Goal: Task Accomplishment & Management: Manage account settings

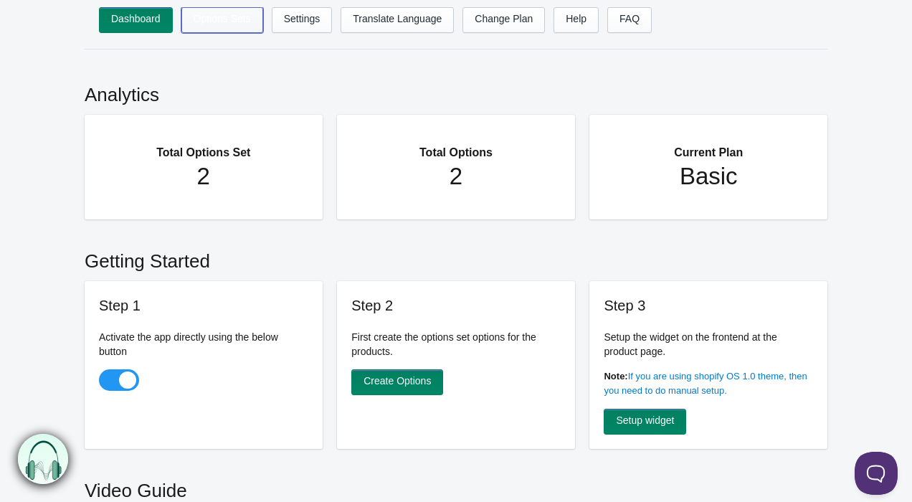
click at [217, 22] on link "Options Sets" at bounding box center [222, 20] width 82 height 26
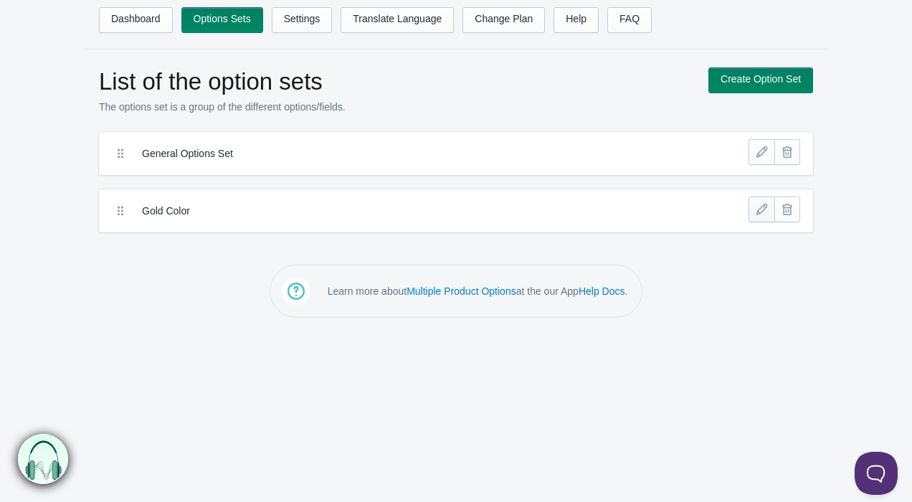
click at [760, 208] on link at bounding box center [762, 209] width 26 height 26
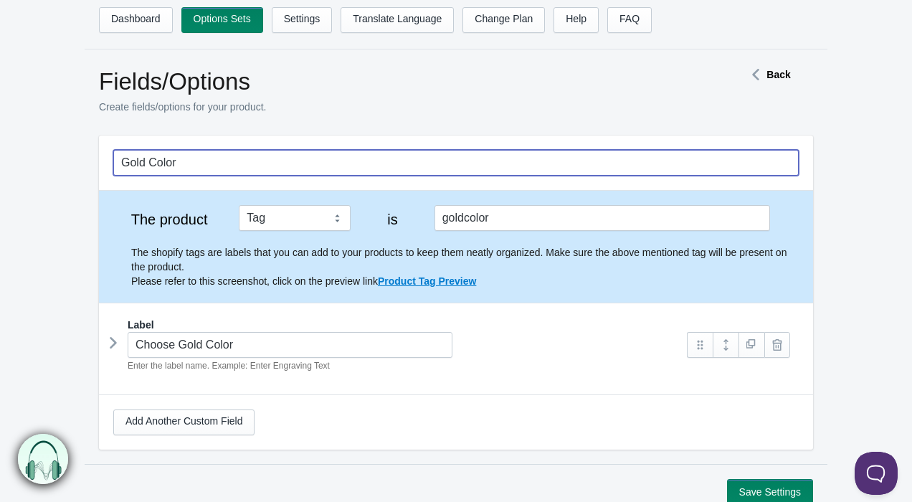
click at [203, 166] on input "Gold Color" at bounding box center [456, 163] width 686 height 26
type input "Select Material Color"
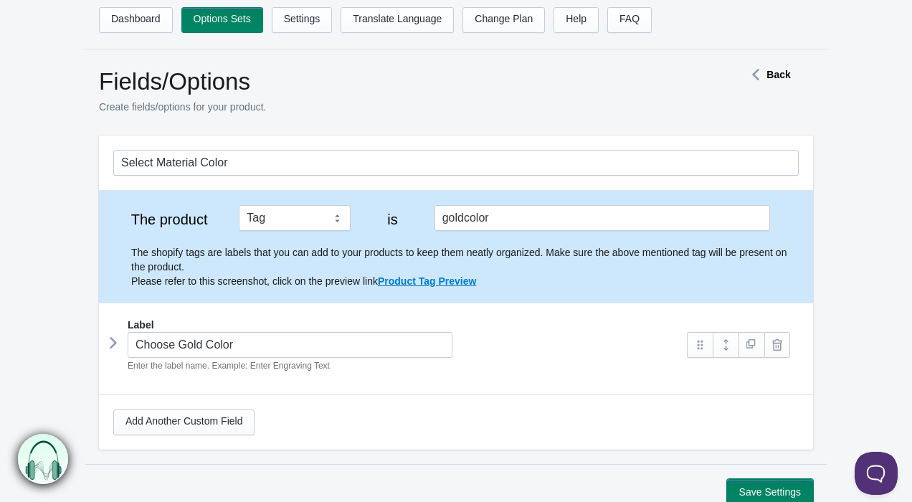
click at [746, 490] on button "Save Settings" at bounding box center [770, 492] width 86 height 26
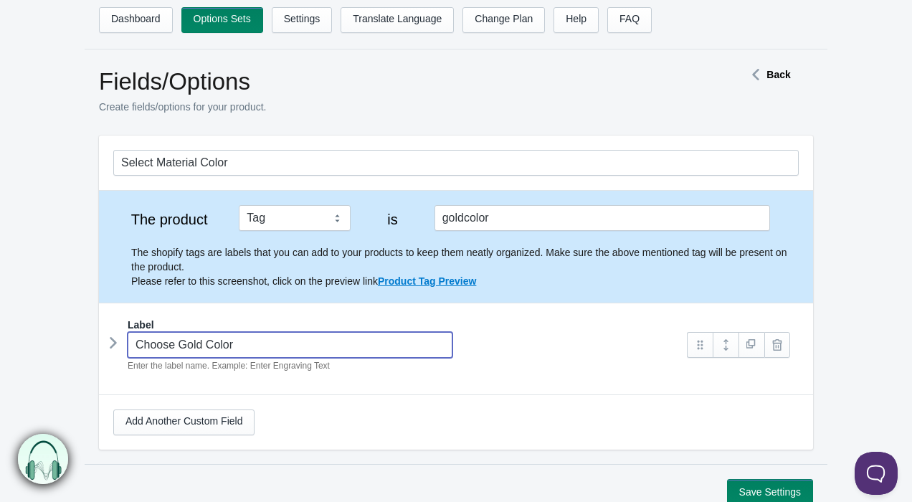
click at [251, 348] on input "Choose Gold Color" at bounding box center [290, 345] width 325 height 26
type input "Select Material Color"
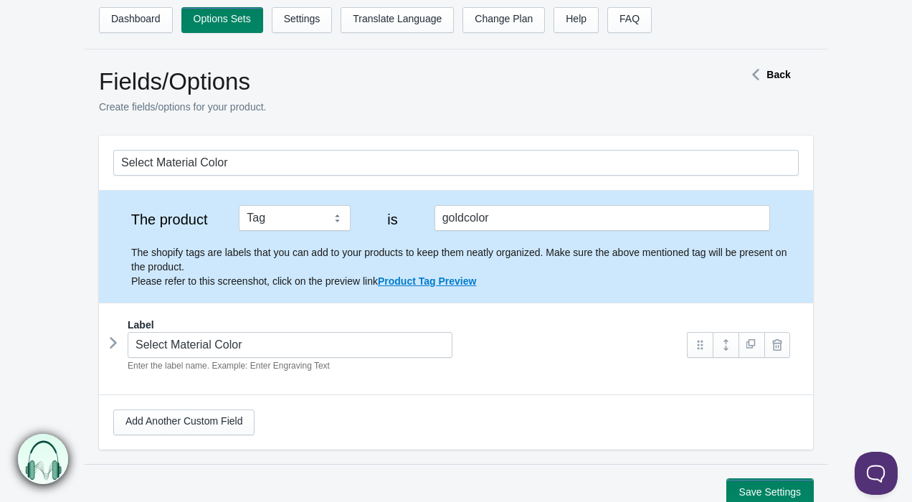
click at [765, 493] on button "Save Settings" at bounding box center [770, 492] width 86 height 26
click at [150, 16] on link "Dashboard" at bounding box center [136, 20] width 74 height 26
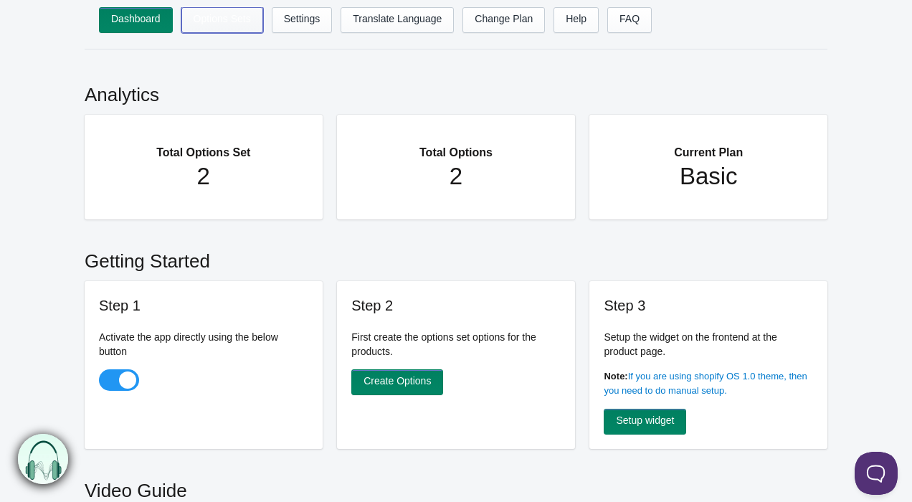
click at [221, 14] on link "Options Sets" at bounding box center [222, 20] width 82 height 26
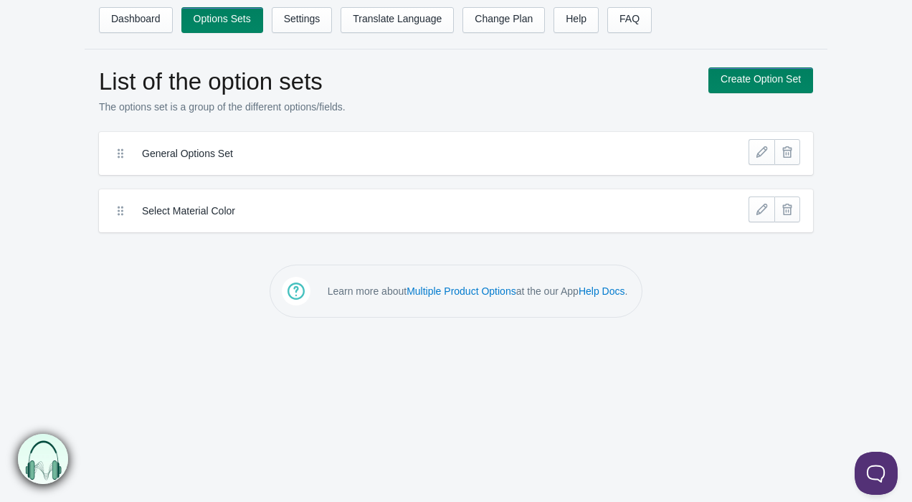
click at [716, 151] on div "General Options Set" at bounding box center [420, 153] width 629 height 29
click at [767, 155] on link at bounding box center [762, 152] width 26 height 26
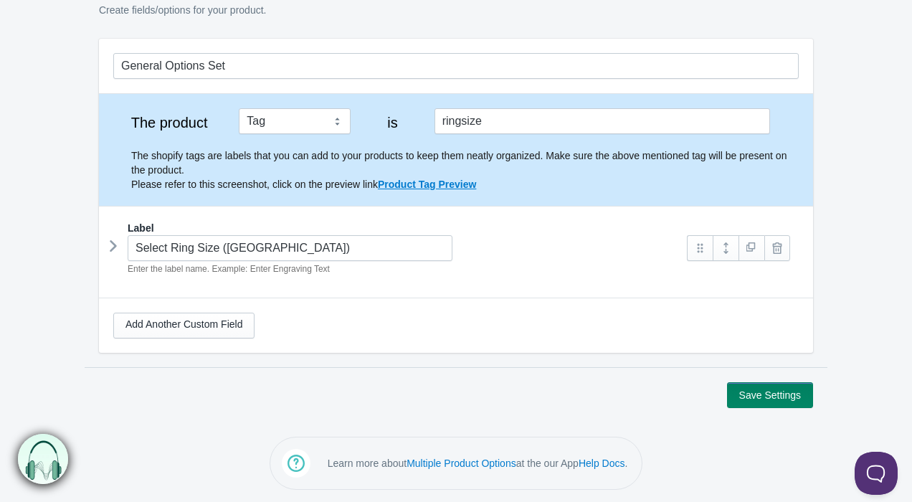
scroll to position [98, 0]
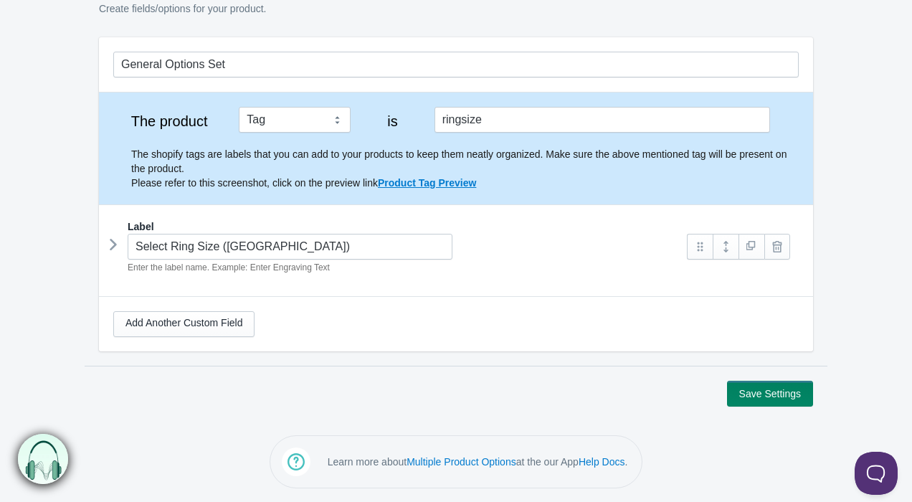
click at [113, 244] on icon at bounding box center [113, 245] width 0 height 22
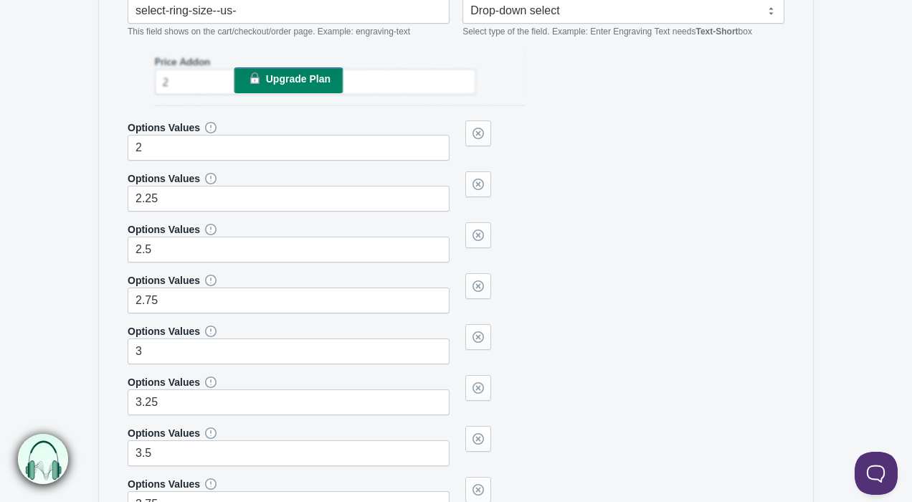
scroll to position [325, 0]
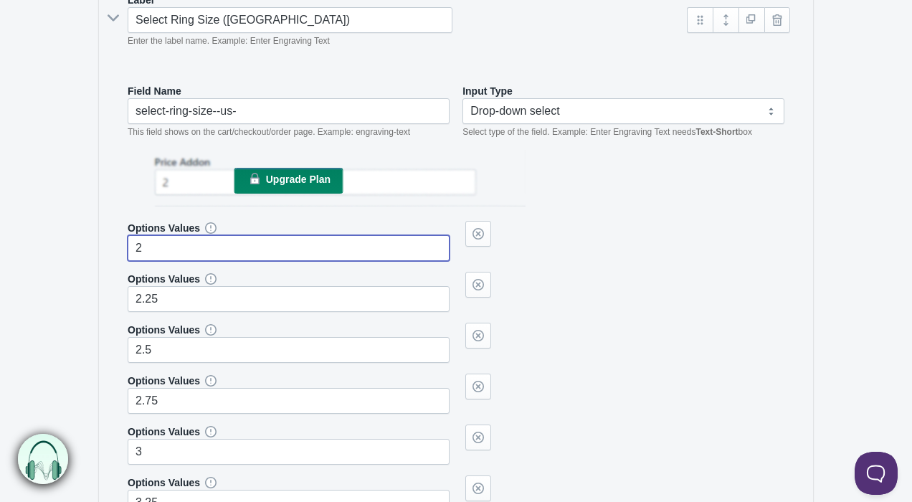
click at [182, 252] on input "2" at bounding box center [289, 248] width 322 height 26
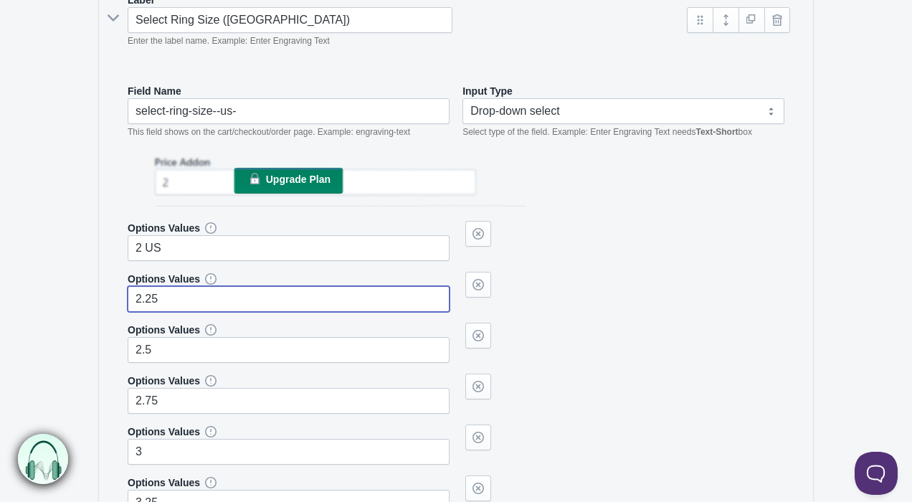
click at [191, 299] on input "2.25" at bounding box center [289, 299] width 322 height 26
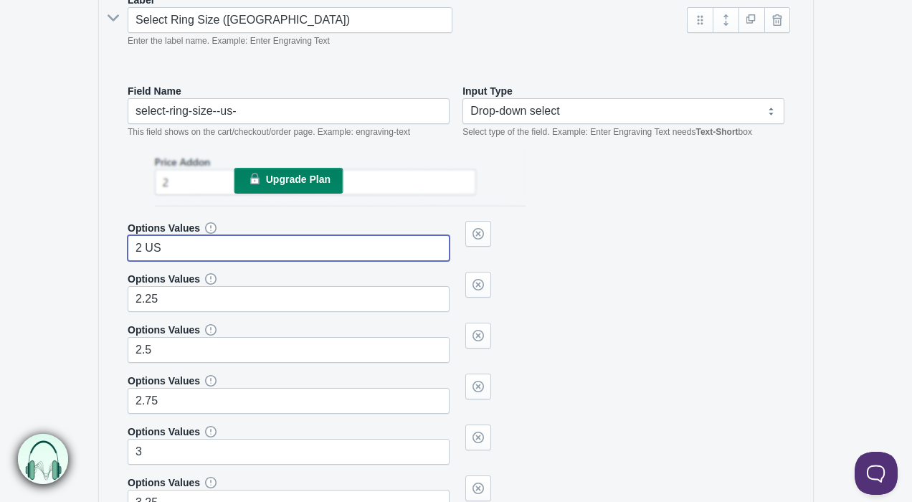
click at [178, 248] on input "2 US" at bounding box center [289, 248] width 322 height 26
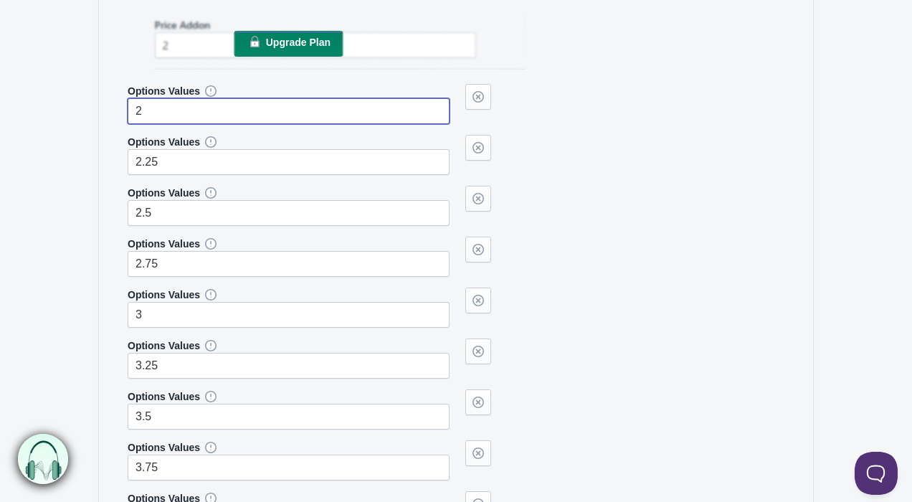
scroll to position [565, 0]
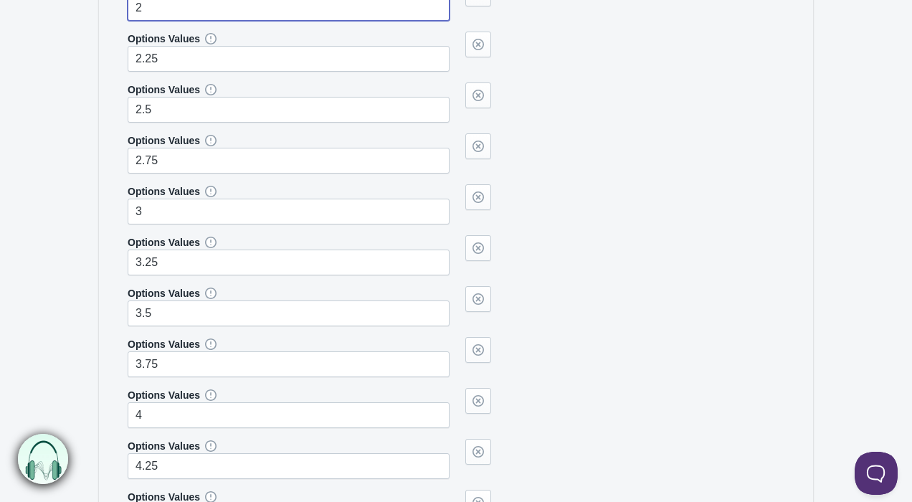
type input "2"
